Goal: Task Accomplishment & Management: Complete application form

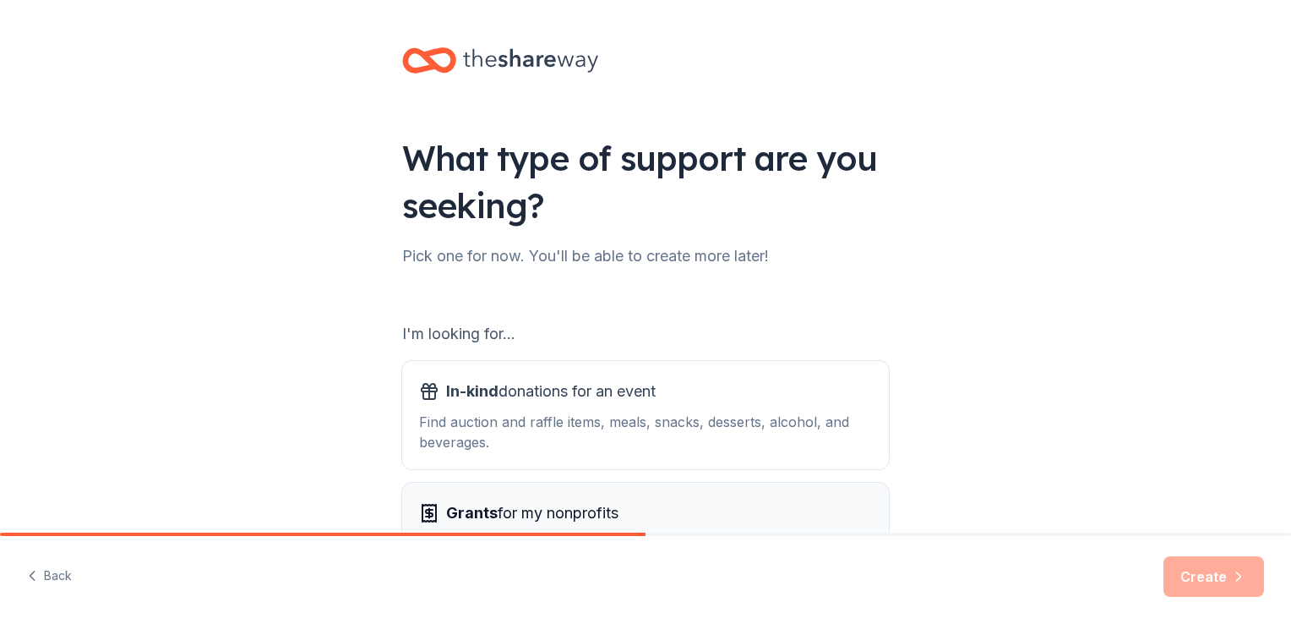
click at [599, 515] on span "Grants for my nonprofits" at bounding box center [532, 512] width 172 height 27
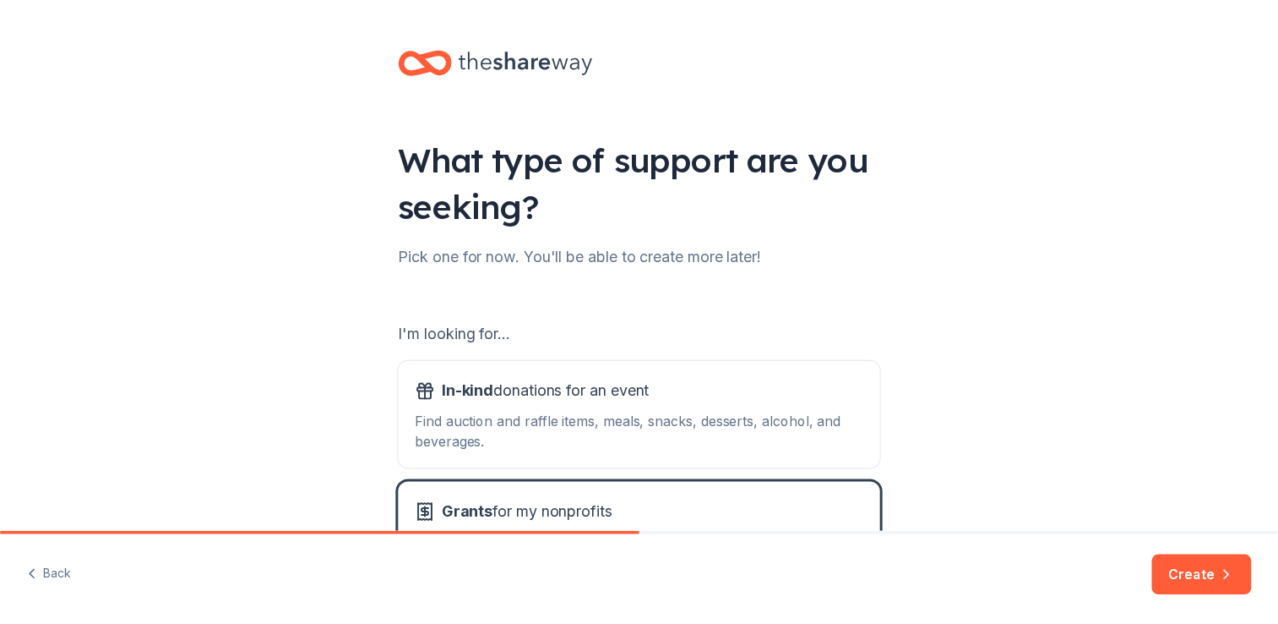
scroll to position [149, 0]
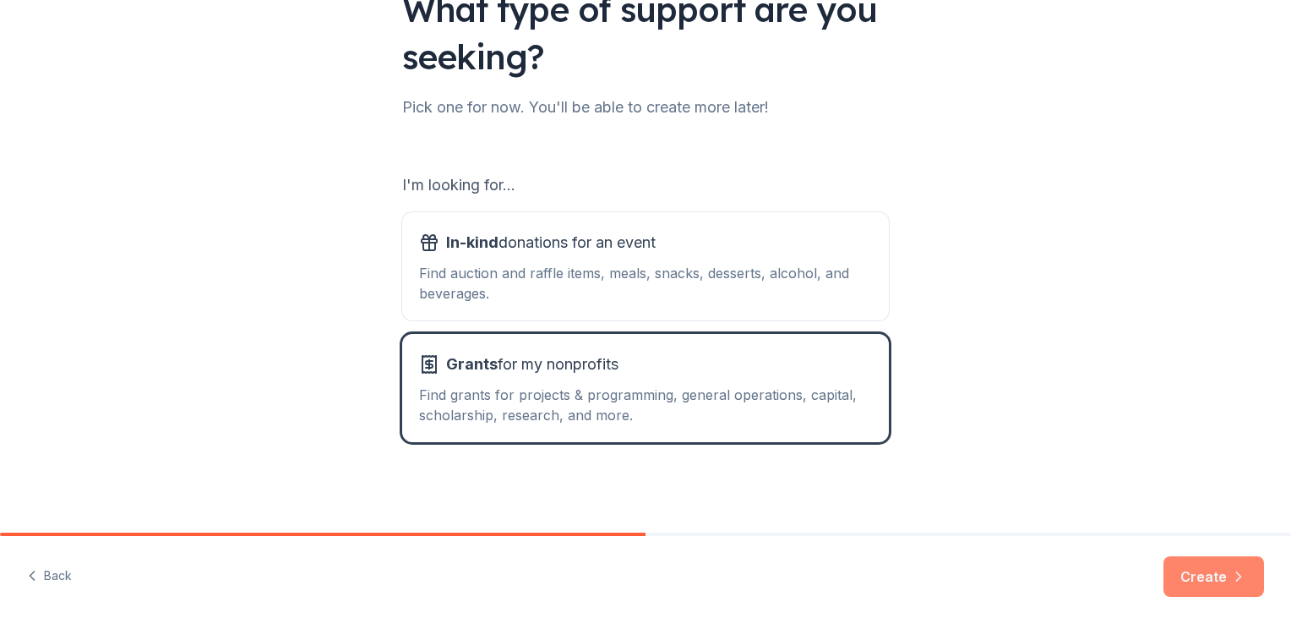
click at [1212, 578] on button "Create" at bounding box center [1213, 576] width 101 height 41
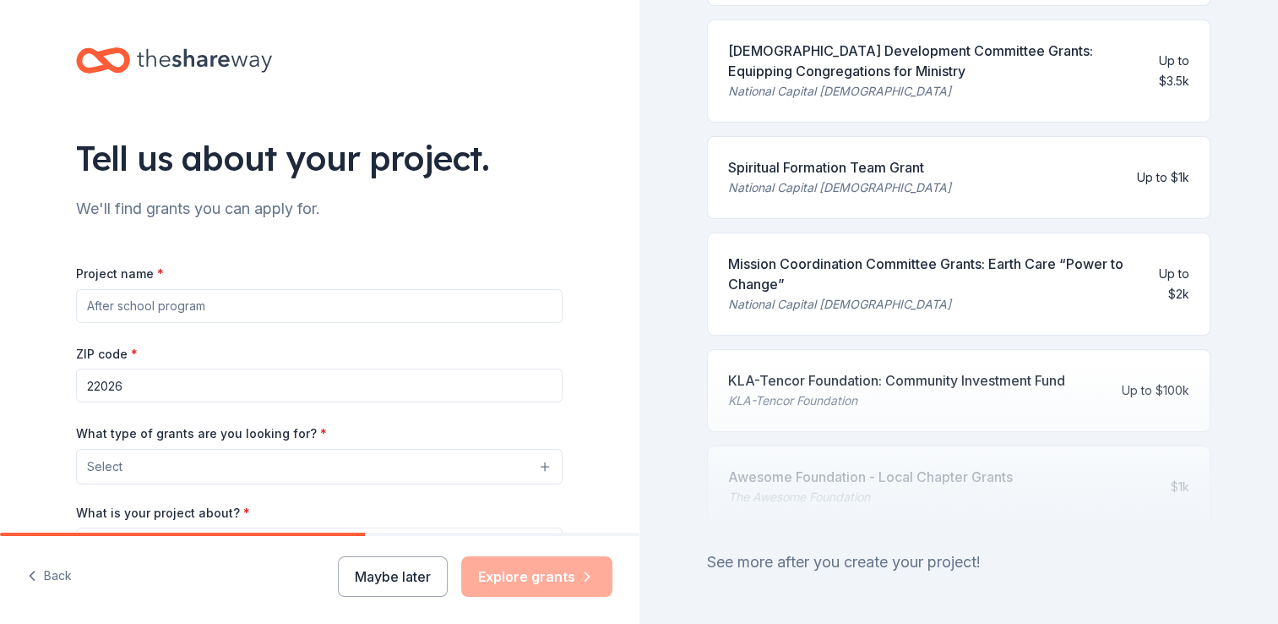
scroll to position [761, 0]
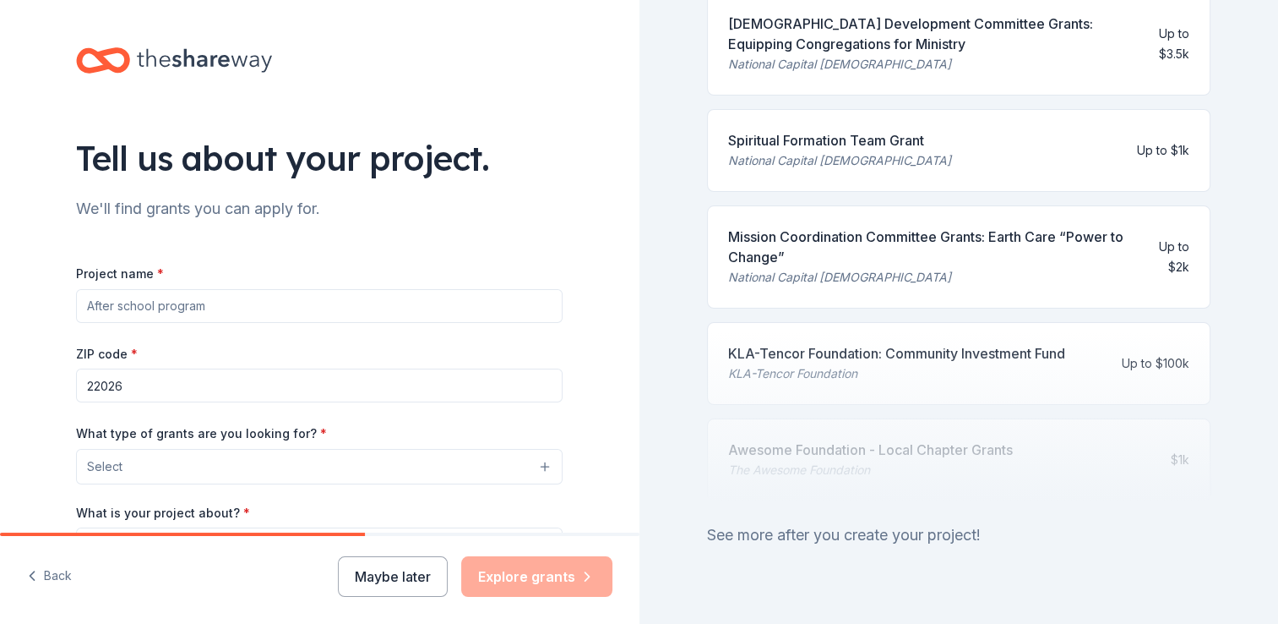
click at [429, 309] on input "Project name *" at bounding box center [319, 306] width 487 height 34
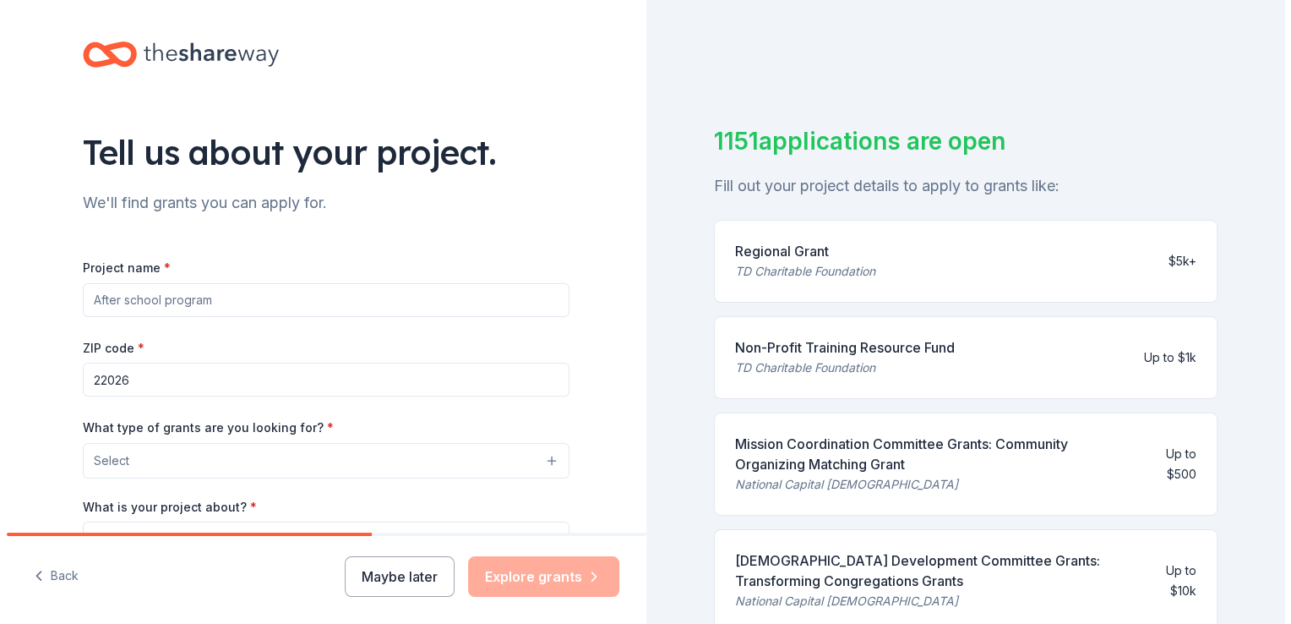
scroll to position [20, 0]
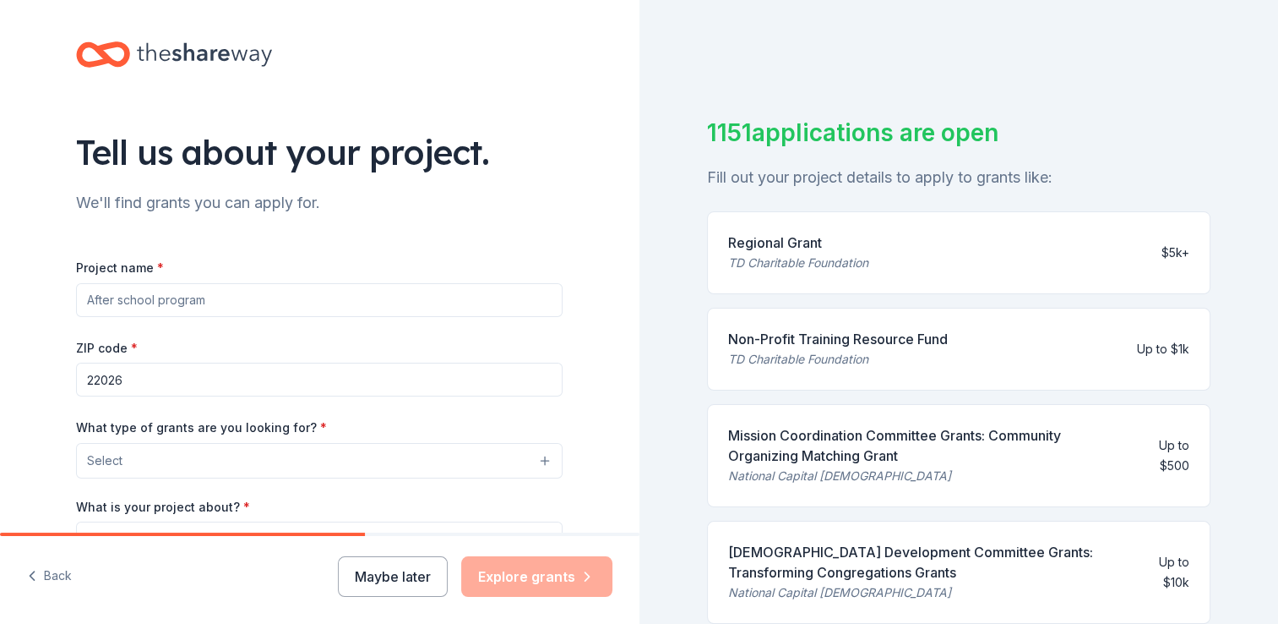
click at [838, 260] on div "TD Charitable Foundation" at bounding box center [798, 263] width 140 height 20
click at [477, 304] on input "Project name *" at bounding box center [319, 300] width 487 height 34
type input "Hunger prevention"
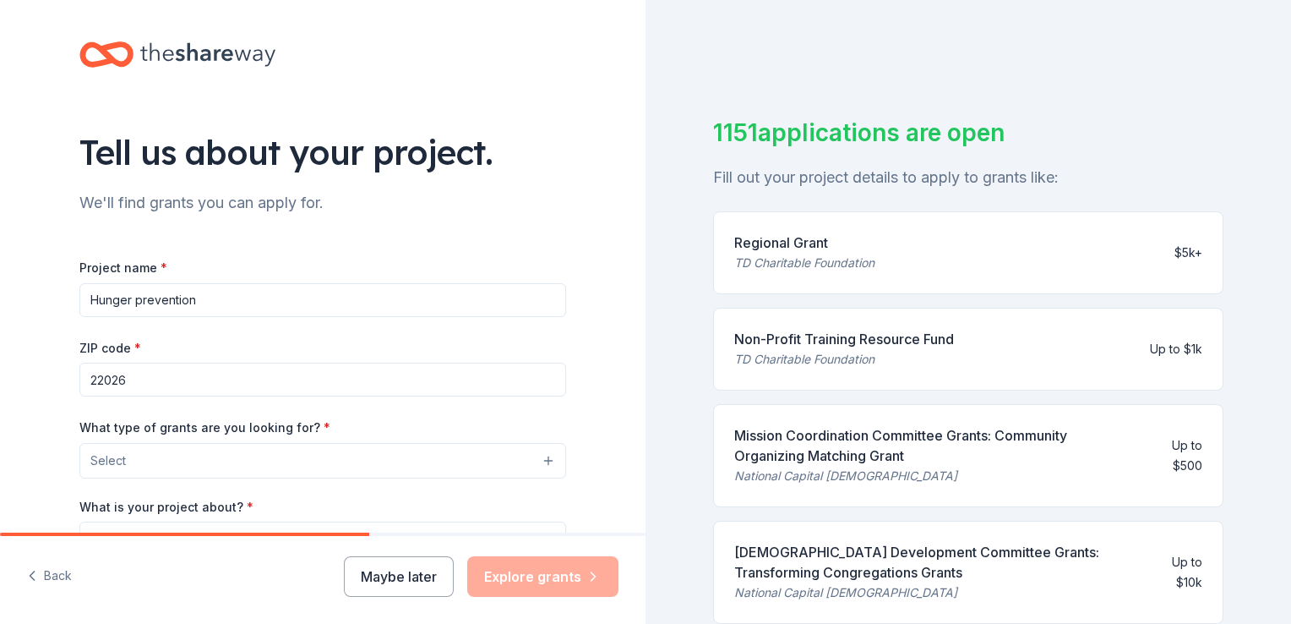
click at [432, 462] on button "Select" at bounding box center [322, 460] width 487 height 35
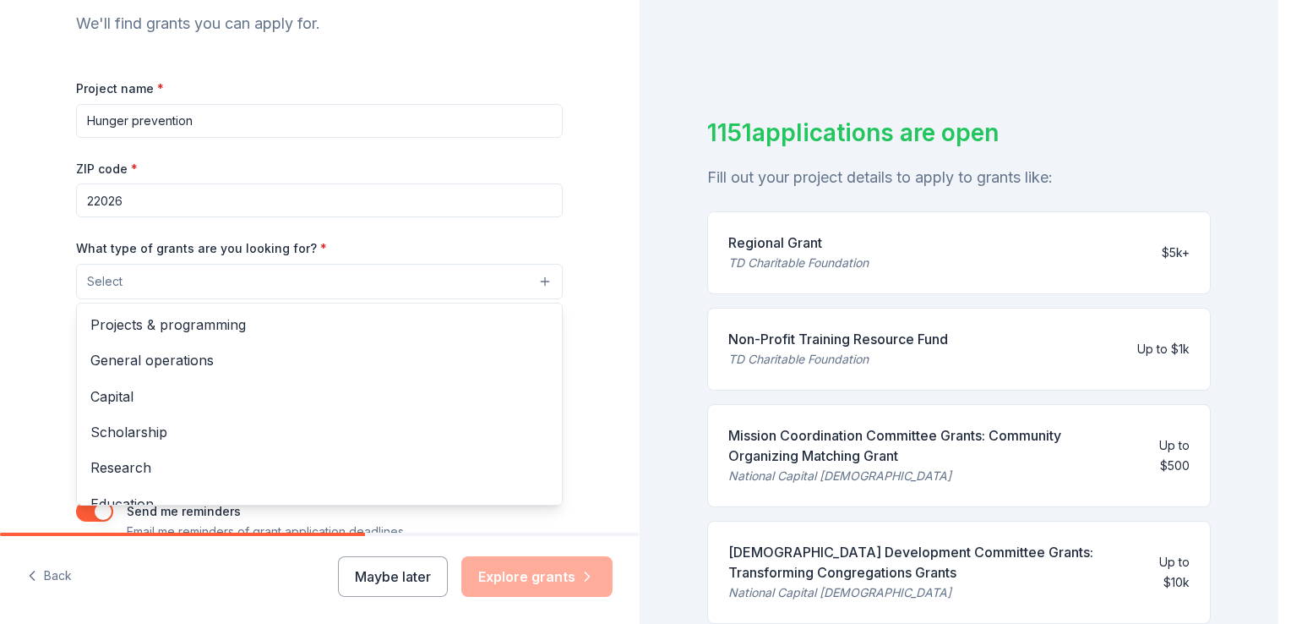
scroll to position [205, 0]
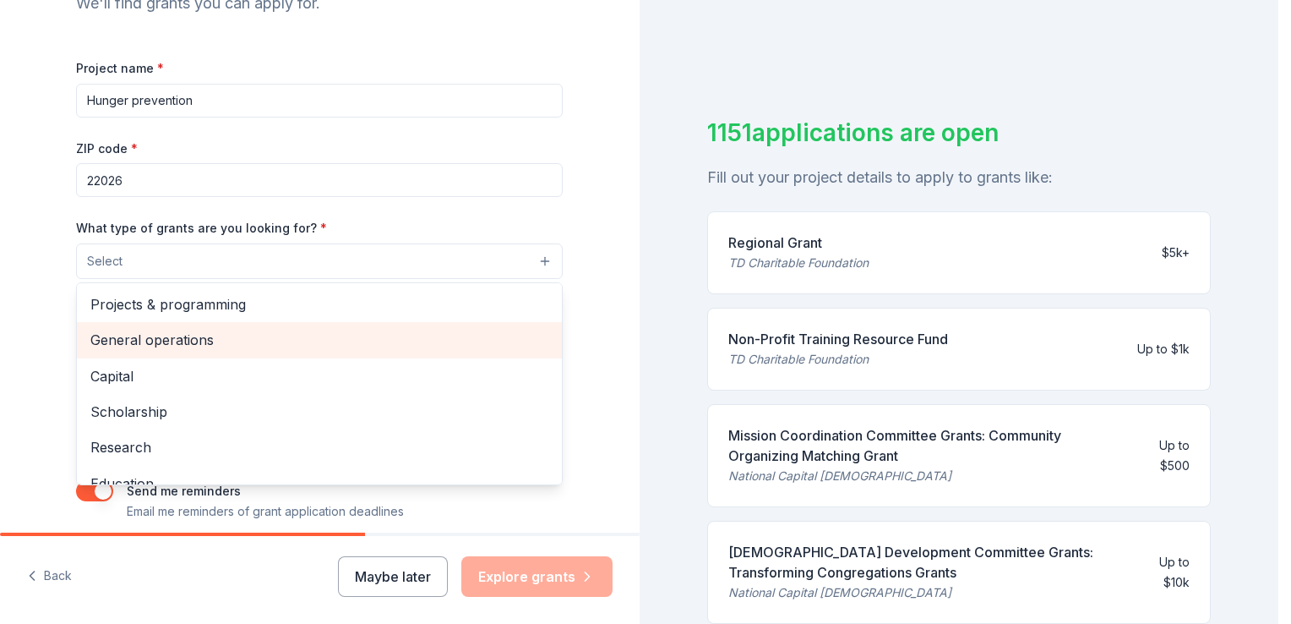
click at [244, 343] on span "General operations" at bounding box center [319, 340] width 458 height 22
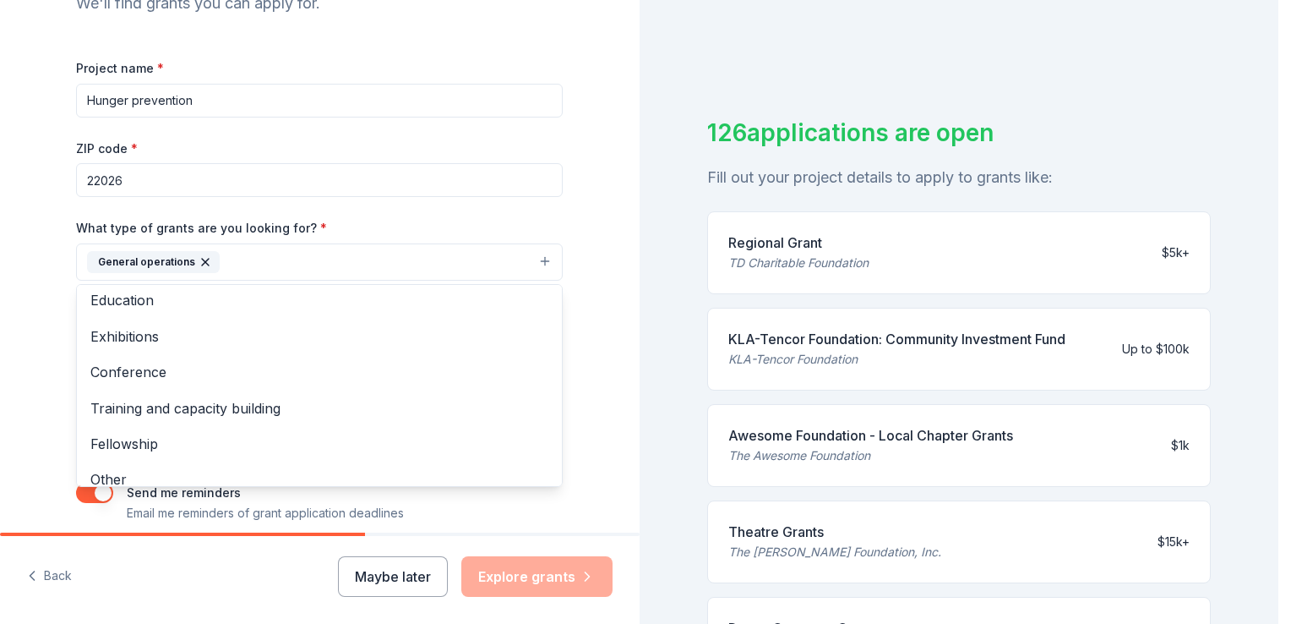
scroll to position [163, 0]
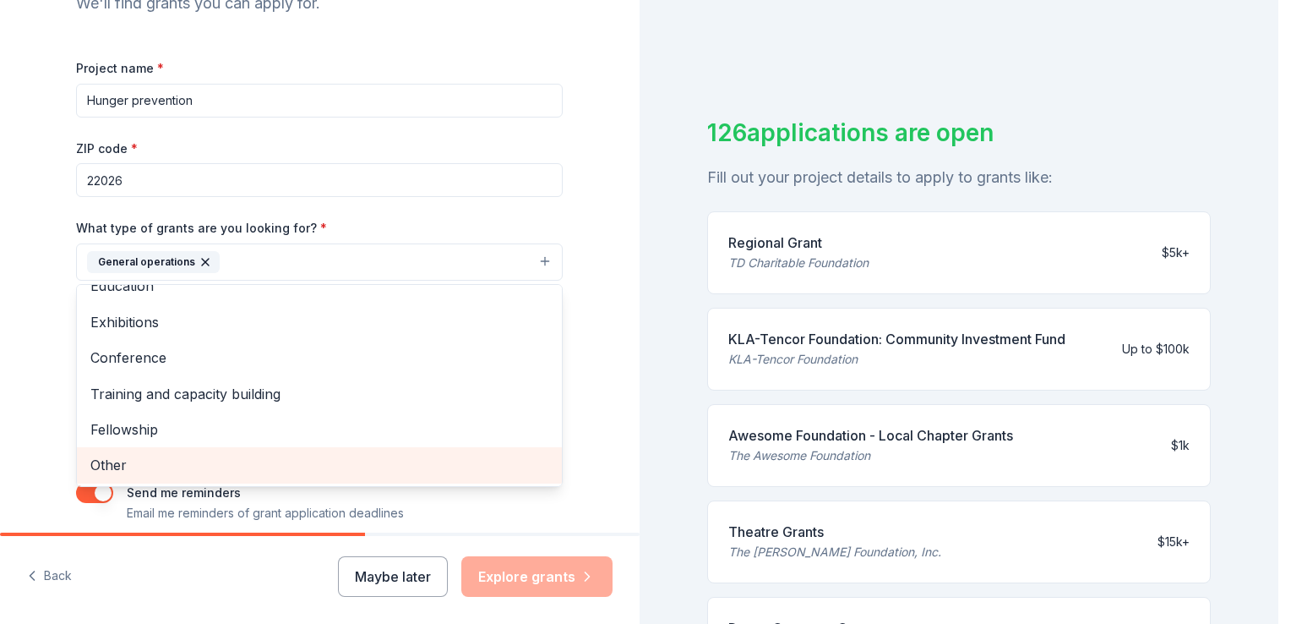
click at [400, 455] on span "Other" at bounding box center [319, 465] width 458 height 22
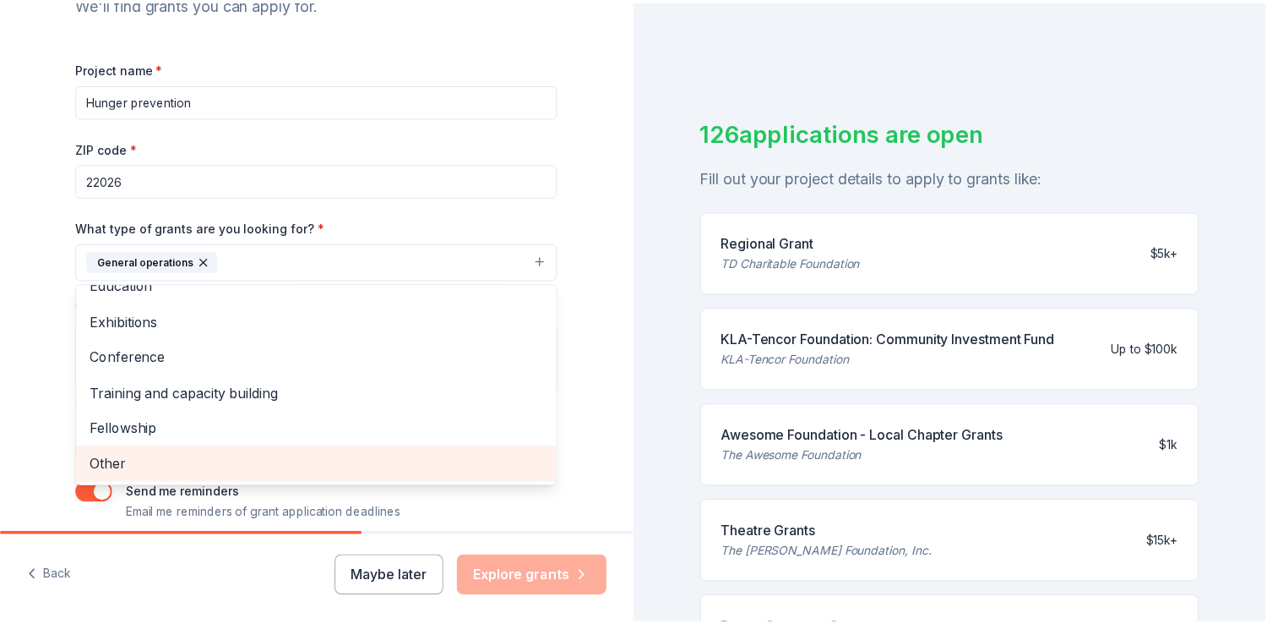
scroll to position [128, 0]
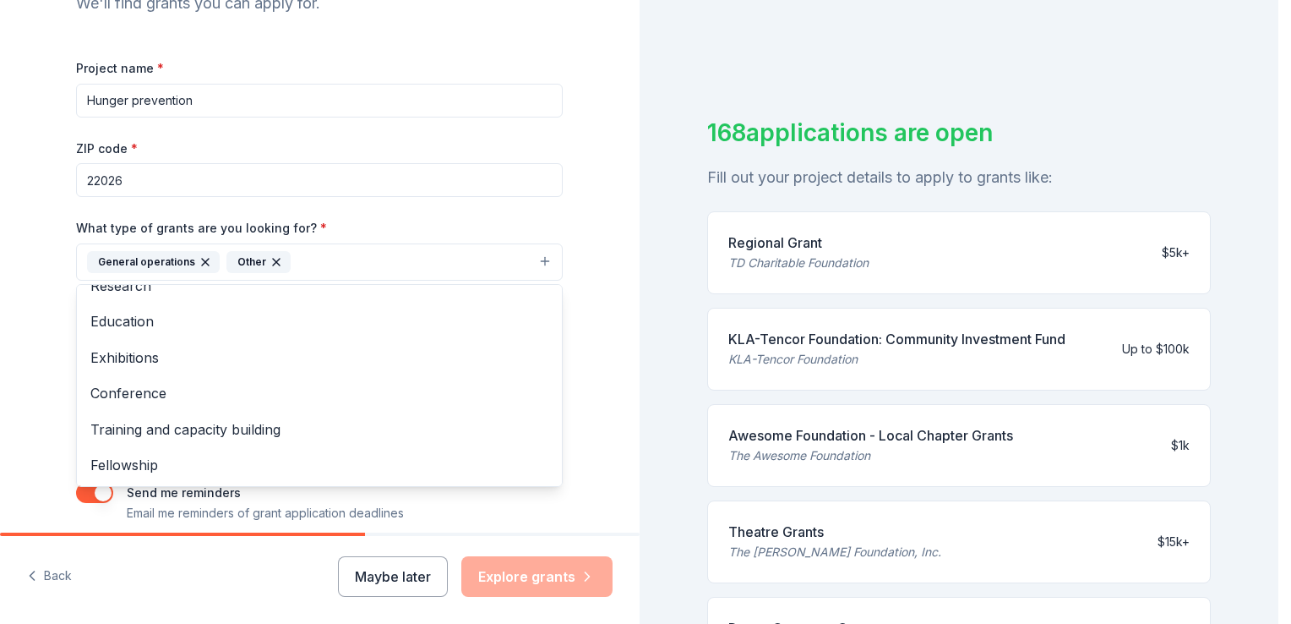
click at [596, 226] on div "Tell us about your project. We'll find grants you can apply for. Project name *…" at bounding box center [320, 199] width 640 height 809
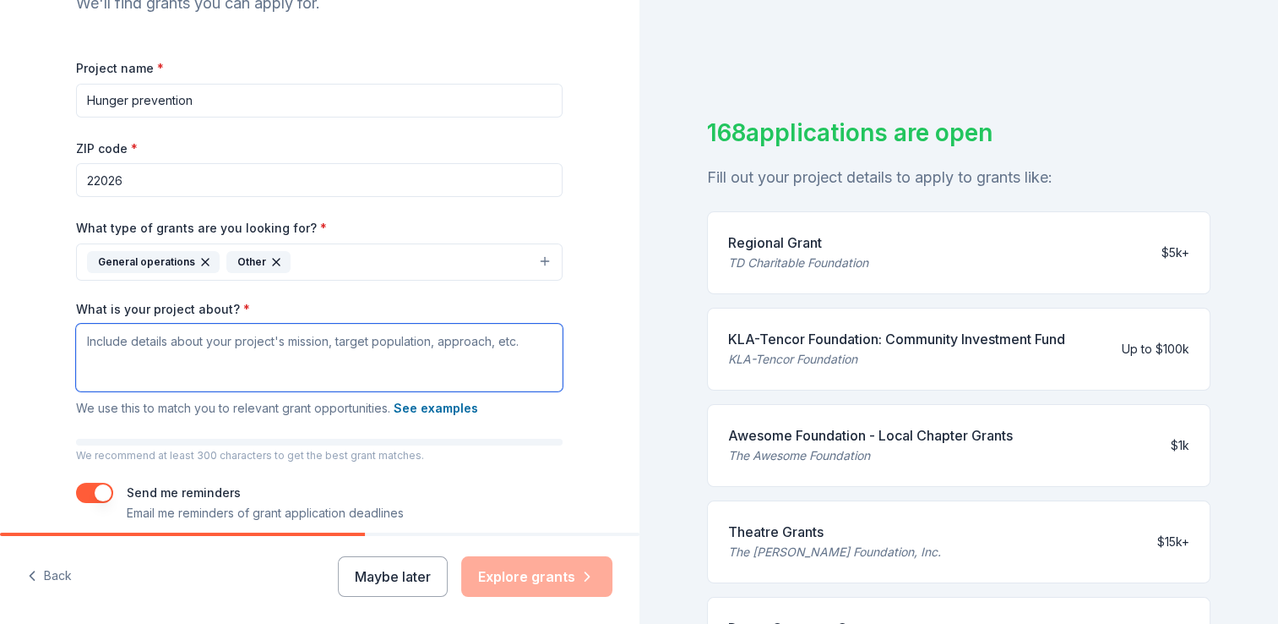
click at [357, 361] on textarea "What is your project about? *" at bounding box center [319, 358] width 487 height 68
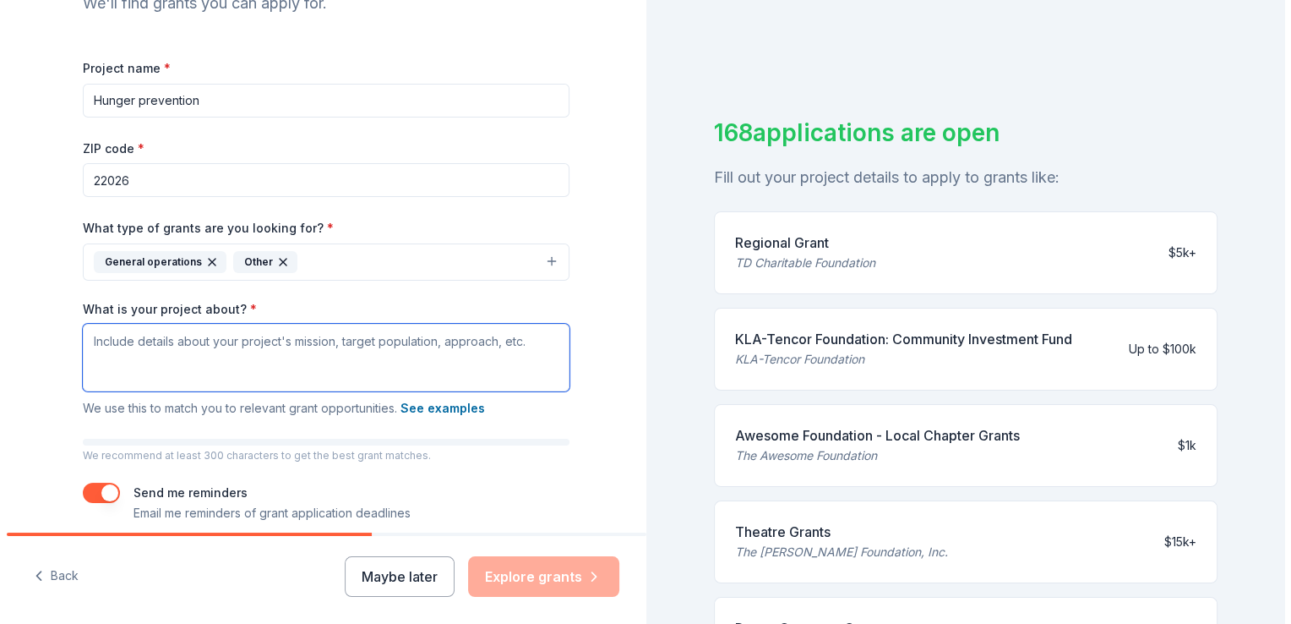
scroll to position [205, 0]
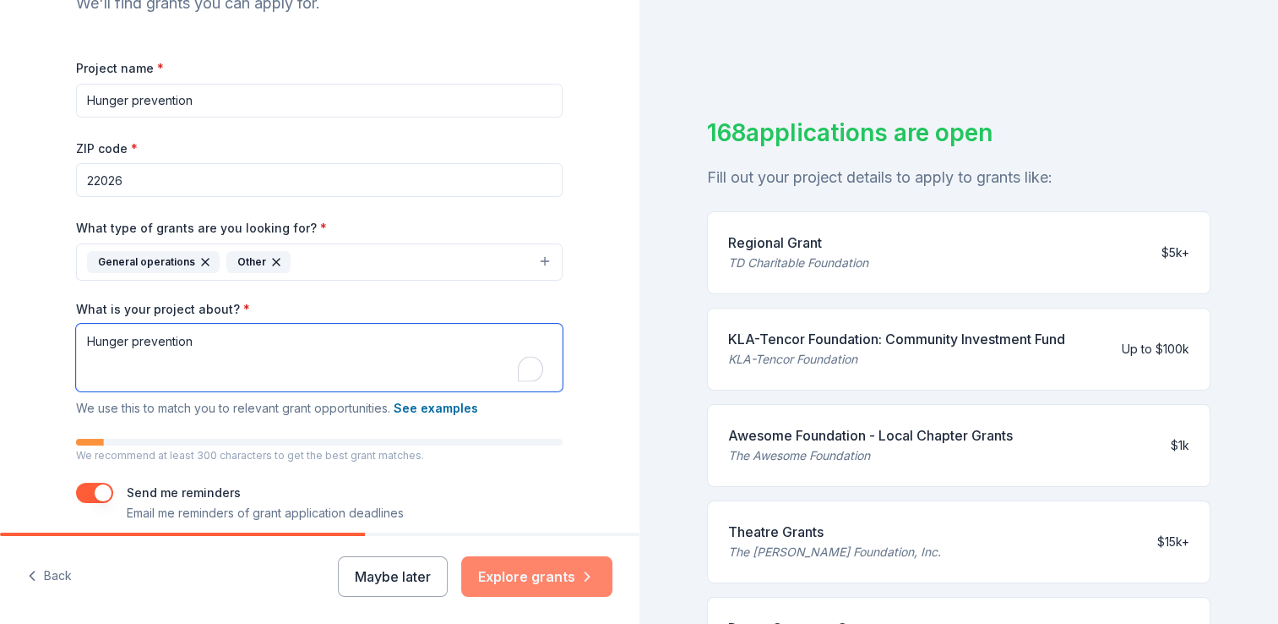
type textarea "Hunger prevention"
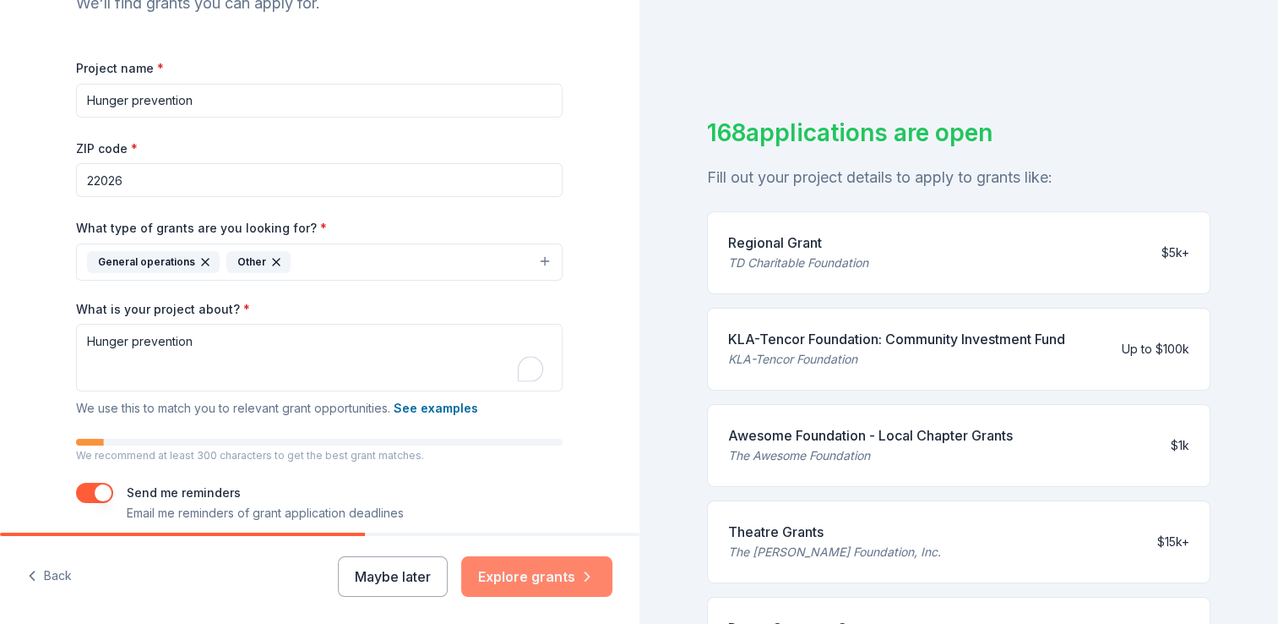
click at [544, 571] on button "Explore grants" at bounding box center [536, 576] width 151 height 41
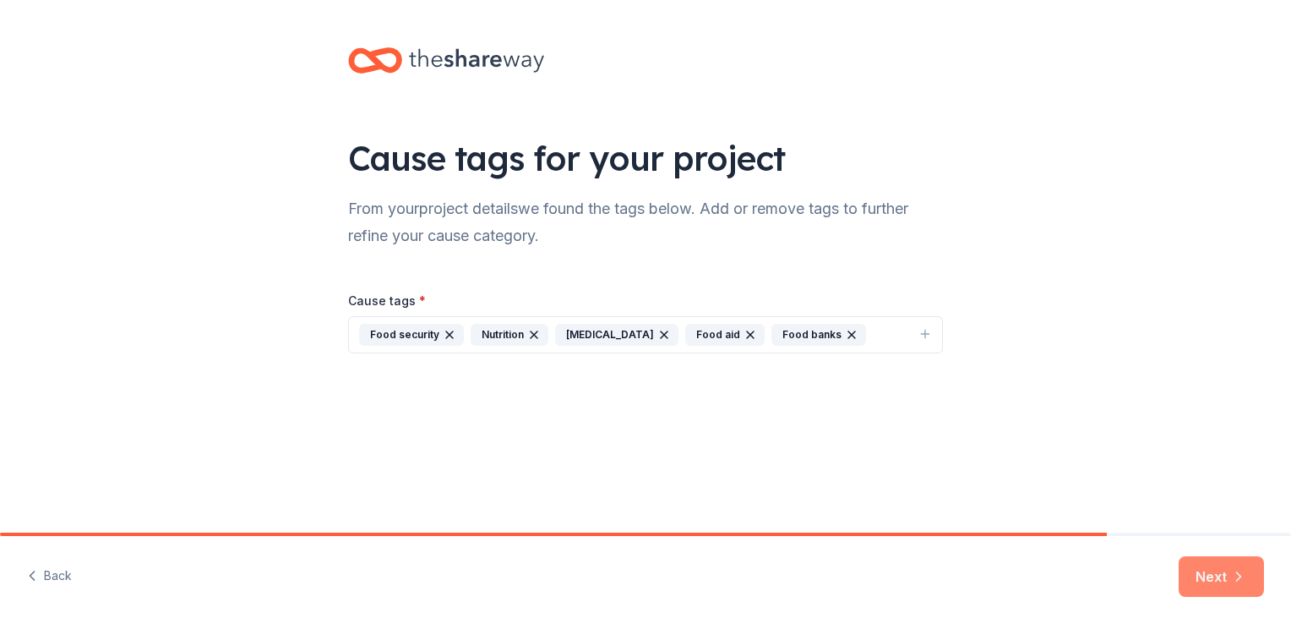
click at [1210, 579] on button "Next" at bounding box center [1221, 576] width 85 height 41
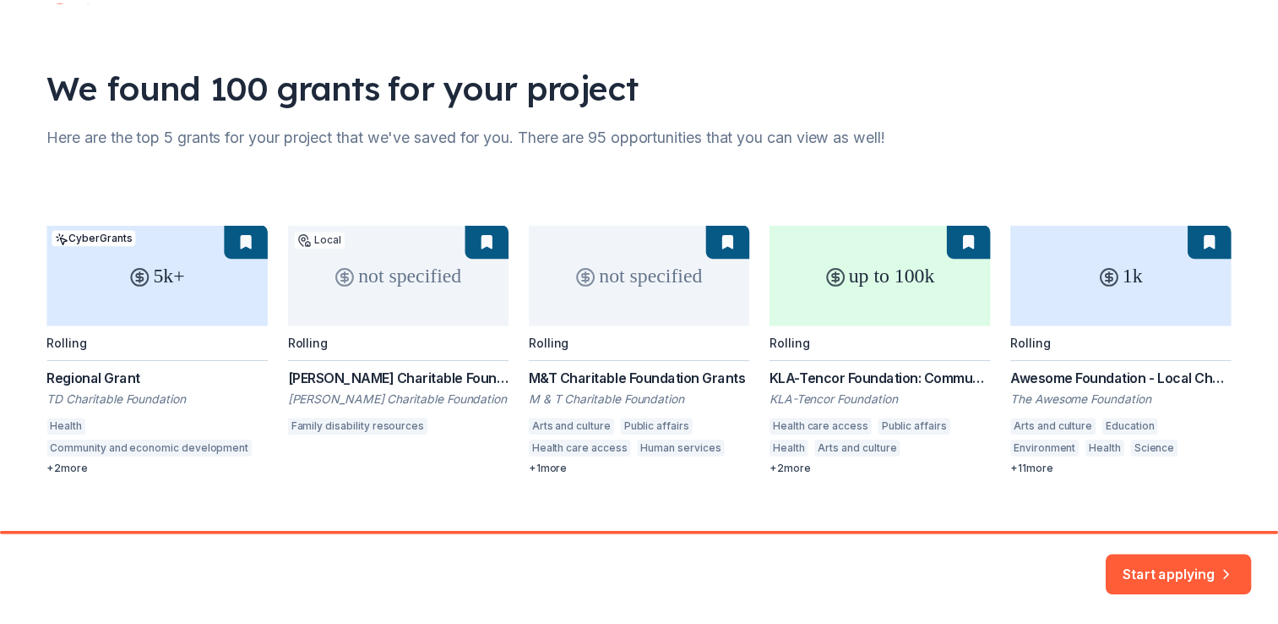
scroll to position [97, 0]
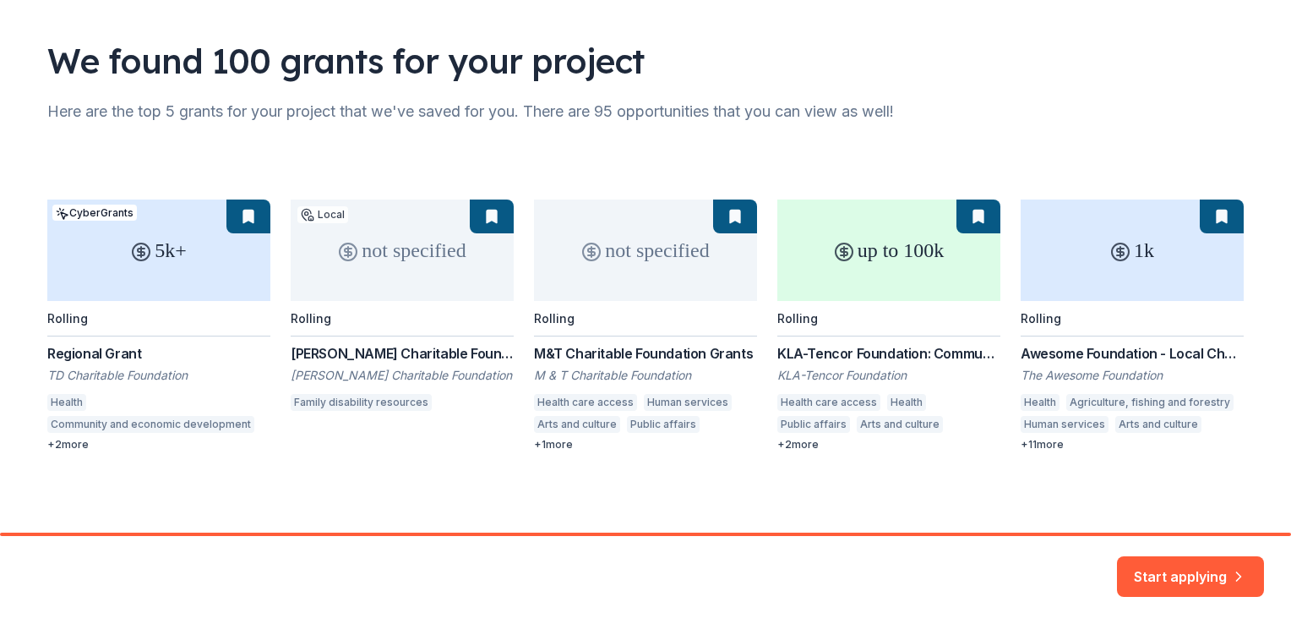
click at [247, 208] on div "5k+ CyberGrants Rolling Regional Grant TD Charitable Foundation Health Communit…" at bounding box center [645, 325] width 1196 height 252
click at [1174, 565] on button "Start applying" at bounding box center [1190, 566] width 147 height 41
click at [731, 216] on div "5k+ CyberGrants Rolling Regional Grant TD Charitable Foundation Health Communit…" at bounding box center [645, 325] width 1196 height 252
click at [230, 248] on div "5k+ CyberGrants Rolling Regional Grant TD Charitable Foundation Health Communit…" at bounding box center [645, 325] width 1196 height 252
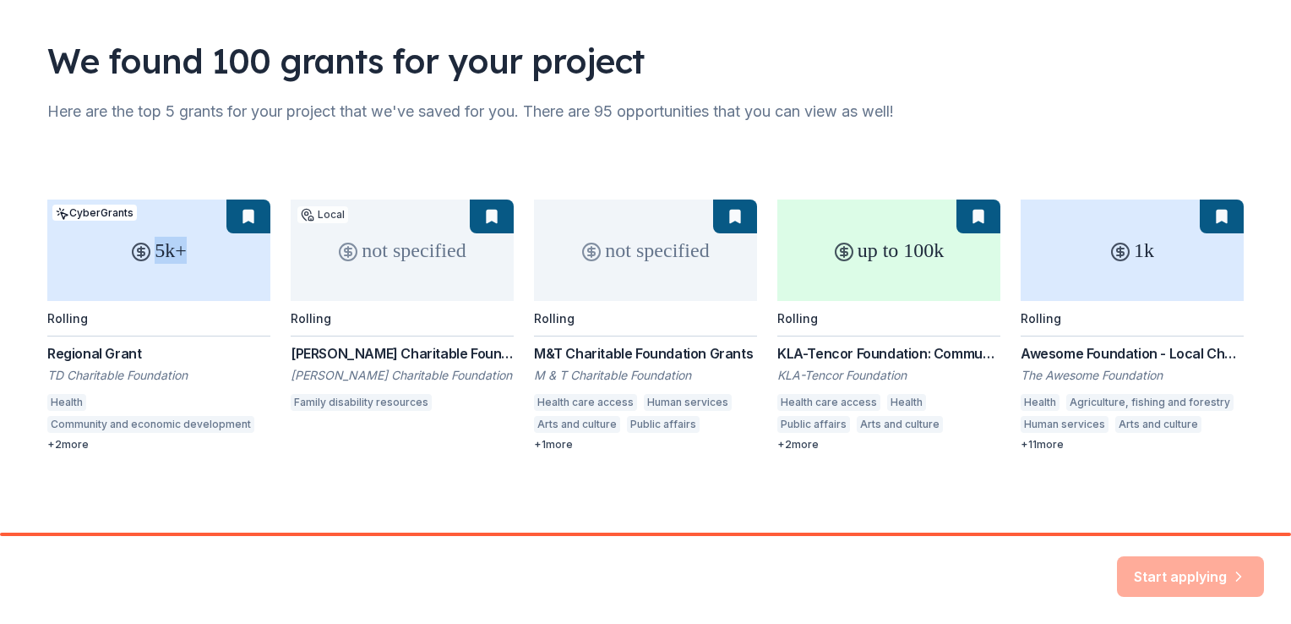
click at [230, 248] on div "5k+ CyberGrants Rolling Regional Grant TD Charitable Foundation Health Communit…" at bounding box center [645, 325] width 1196 height 252
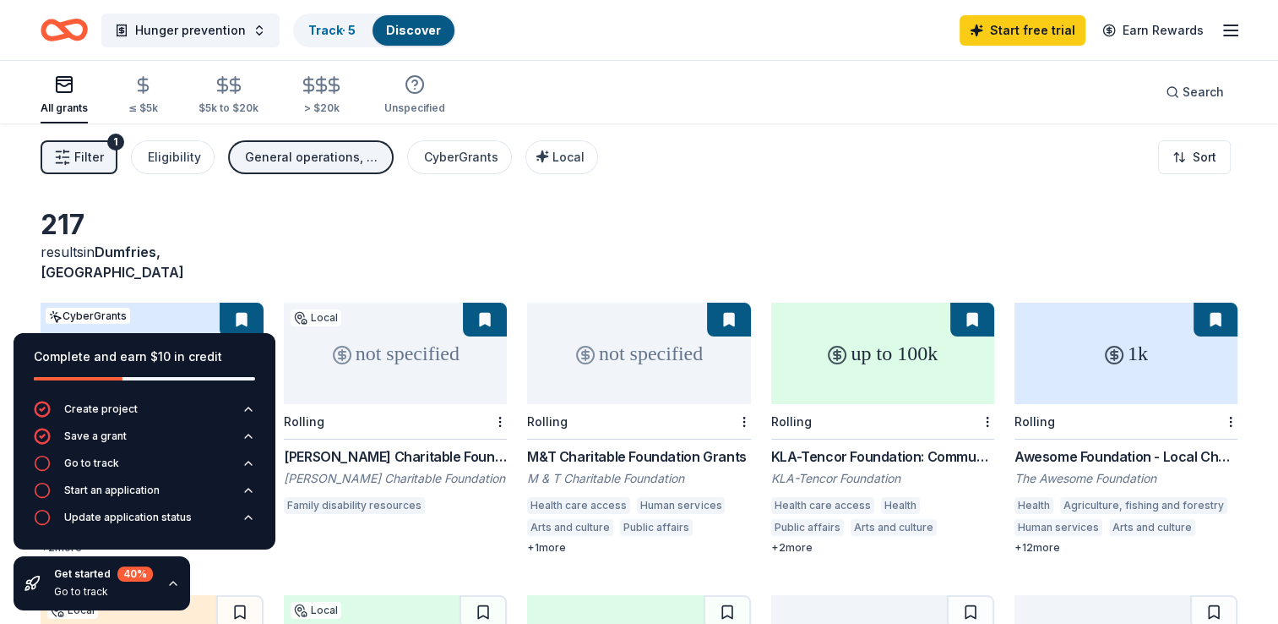
click at [978, 215] on div "217 results in [GEOGRAPHIC_DATA], [GEOGRAPHIC_DATA]" at bounding box center [639, 245] width 1197 height 74
click at [139, 96] on div "≤ $5k" at bounding box center [143, 95] width 30 height 40
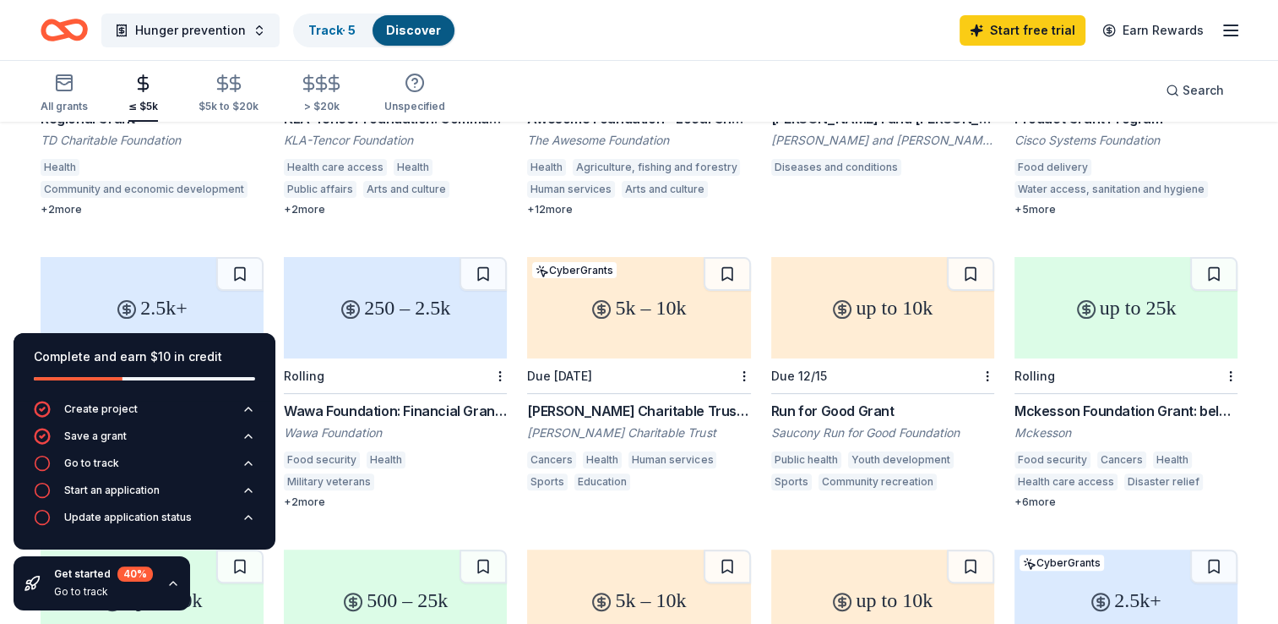
scroll to position [340, 0]
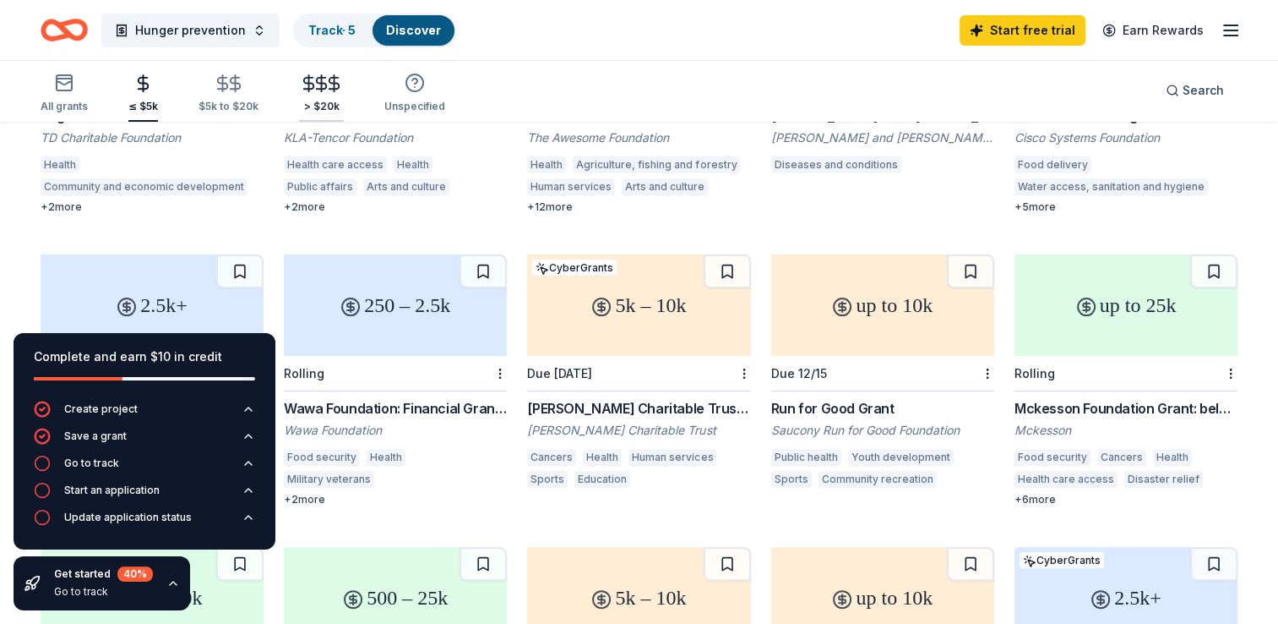
click at [314, 76] on icon "button" at bounding box center [321, 83] width 19 height 19
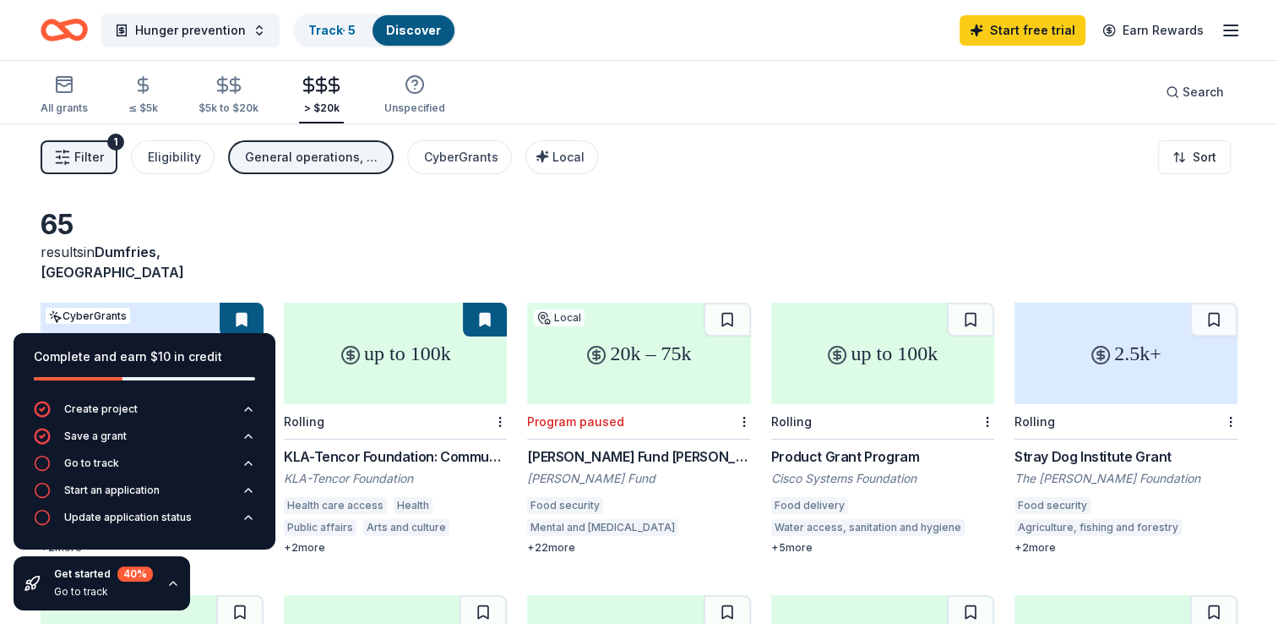
click at [166, 583] on icon "button" at bounding box center [173, 583] width 14 height 14
